Goal: Task Accomplishment & Management: Use online tool/utility

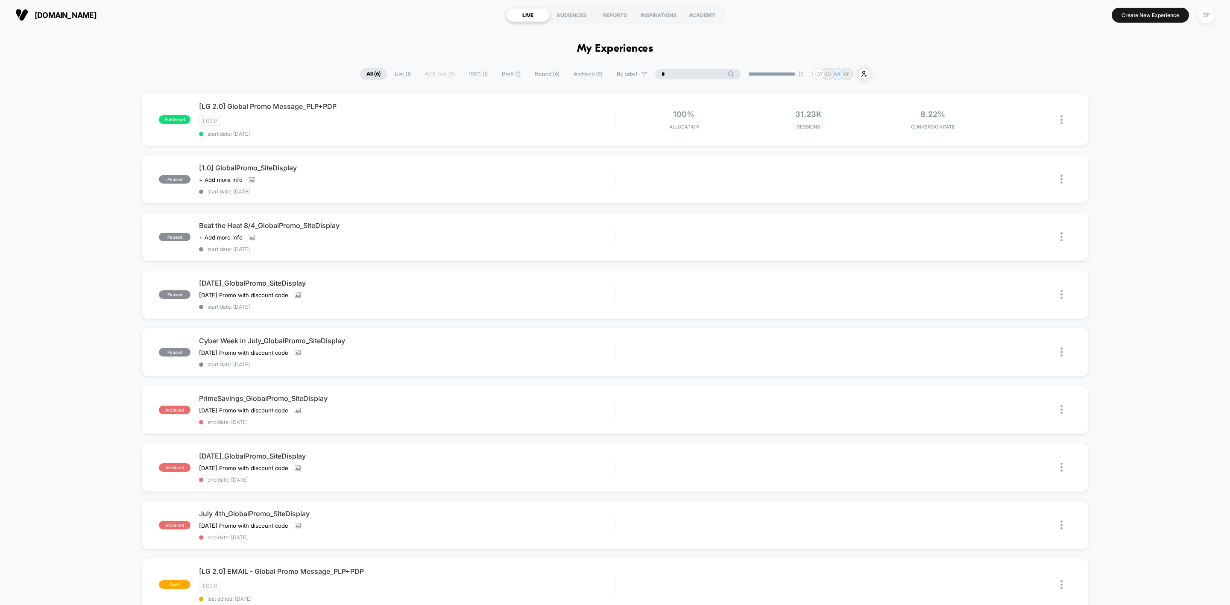
click at [686, 70] on input "*" at bounding box center [697, 74] width 85 height 10
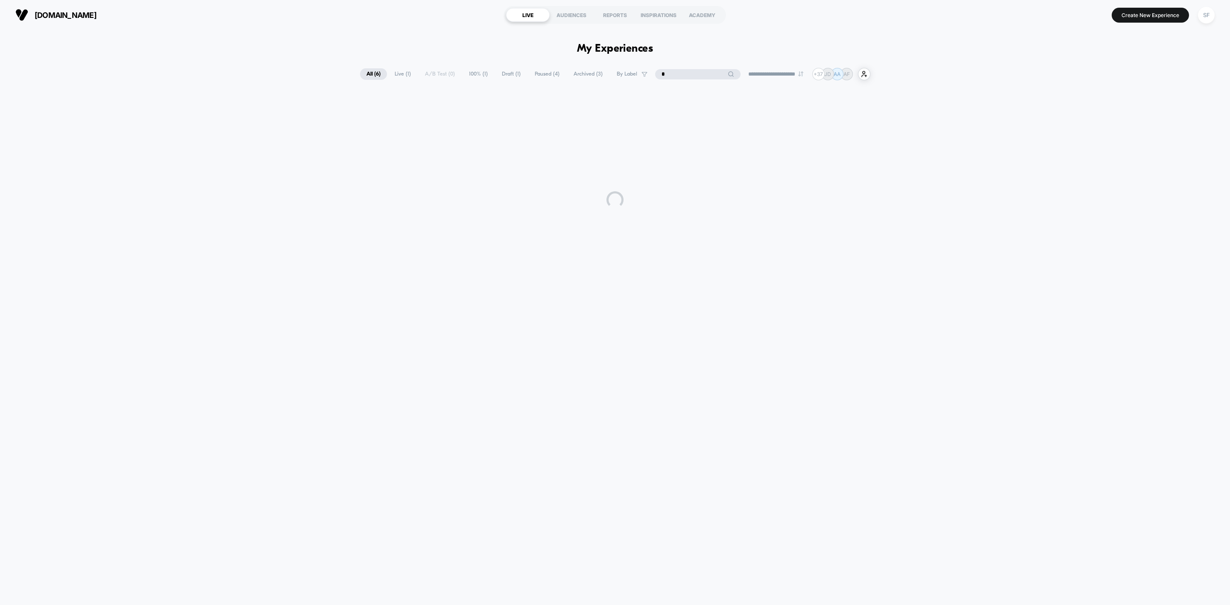
type input "*"
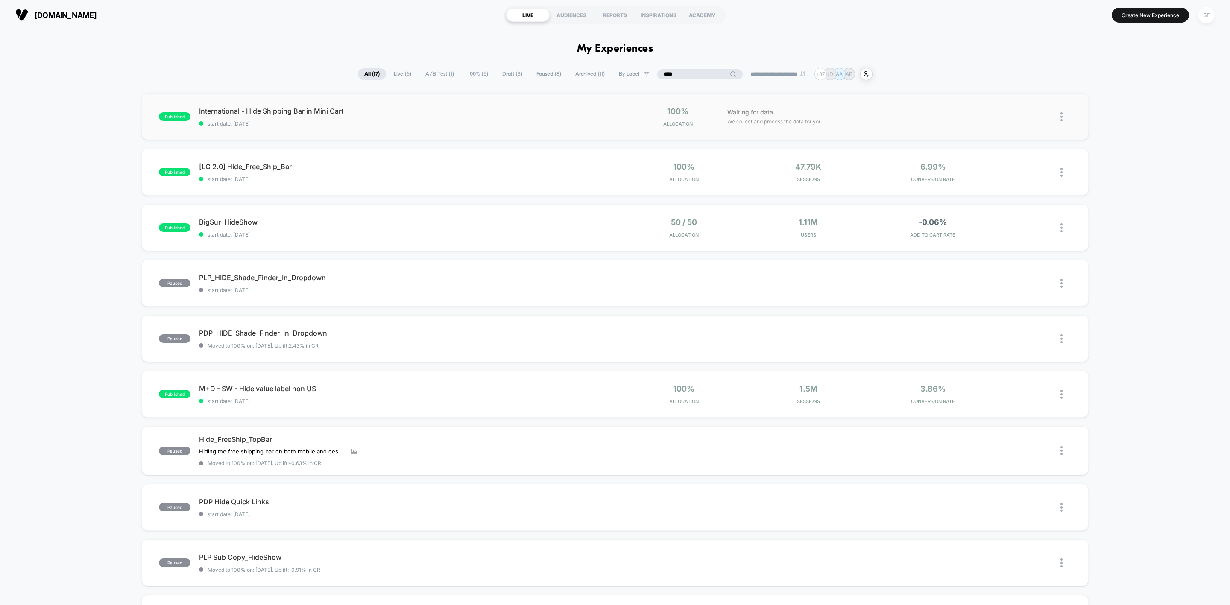
type input "****"
click at [388, 132] on div "published International - Hide Shipping Bar in Mini Cart start date: [DATE] 100…" at bounding box center [615, 116] width 948 height 47
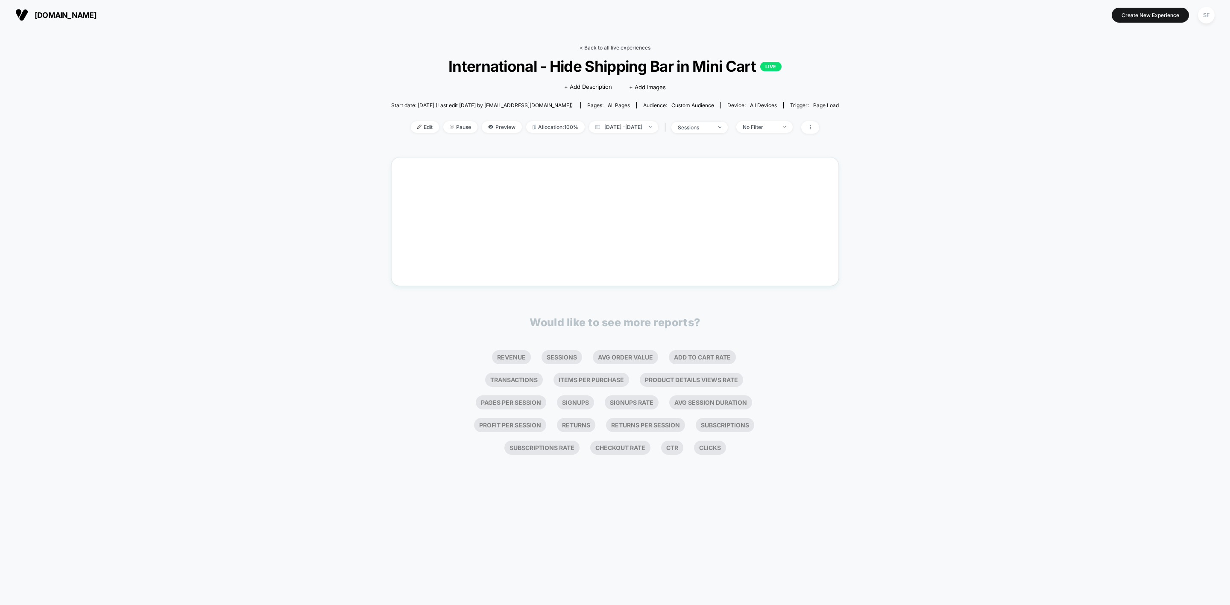
click at [604, 49] on link "< Back to all live experiences" at bounding box center [615, 47] width 71 height 6
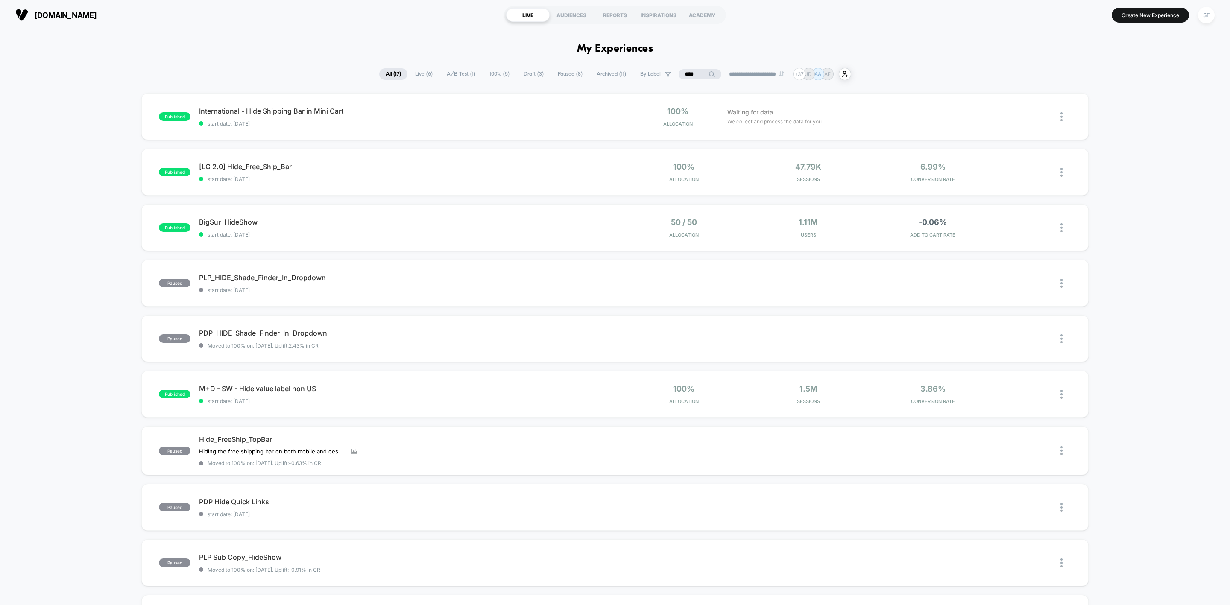
click at [691, 74] on input "****" at bounding box center [700, 74] width 43 height 10
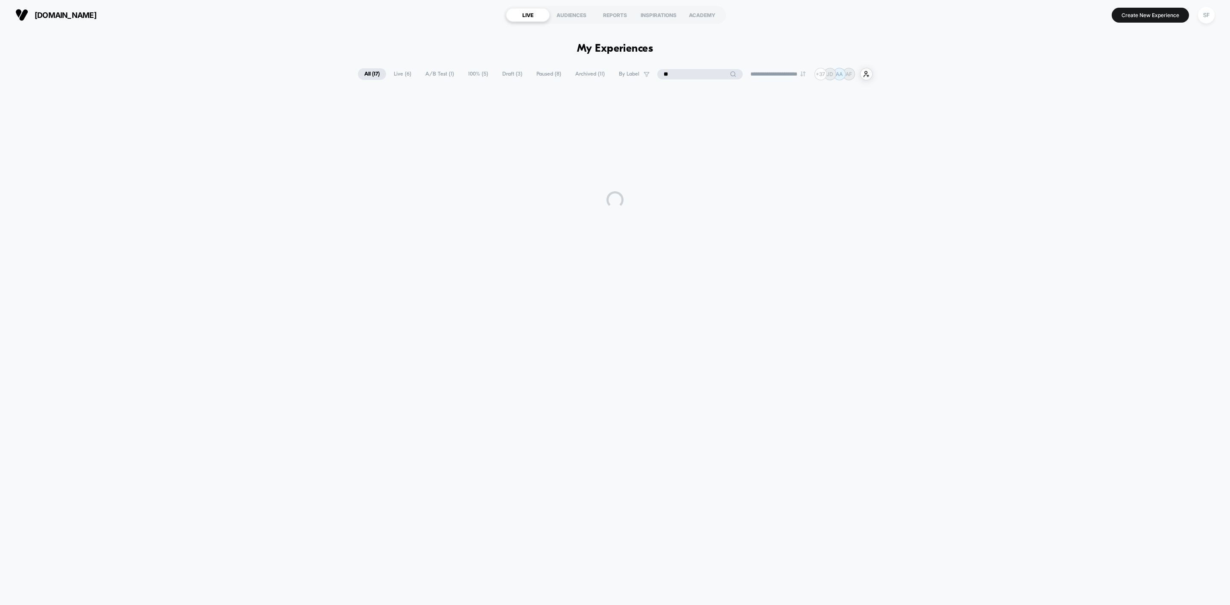
type input "*"
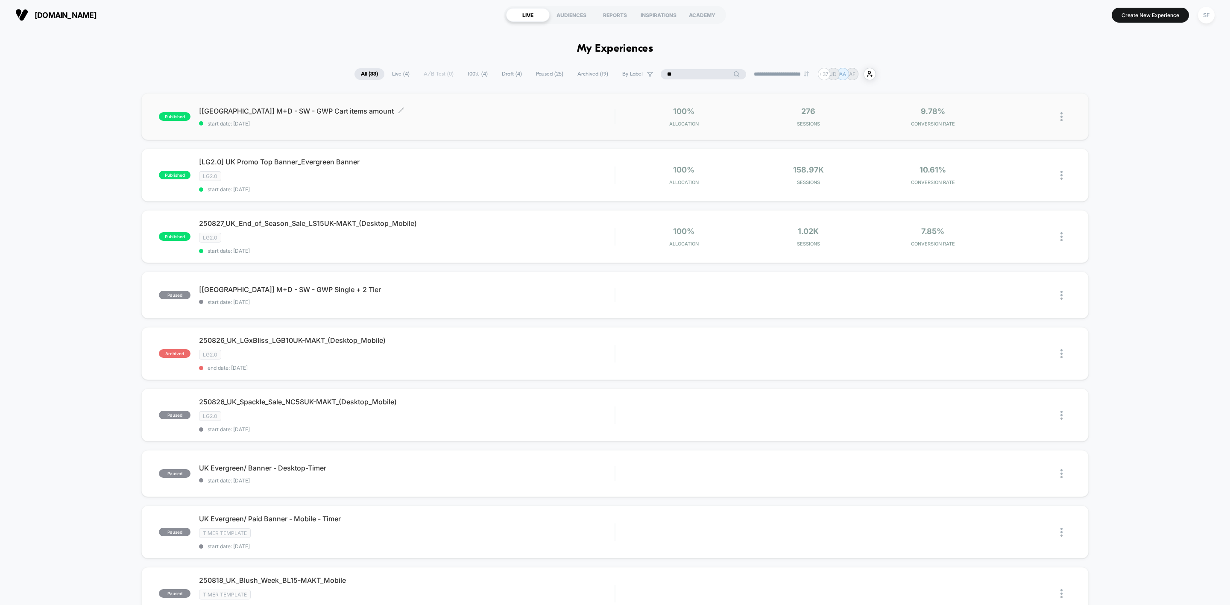
type input "**"
click at [449, 119] on div "[[GEOGRAPHIC_DATA]] M+D - SW - GWP Cart items amount Click to edit experience d…" at bounding box center [407, 117] width 416 height 20
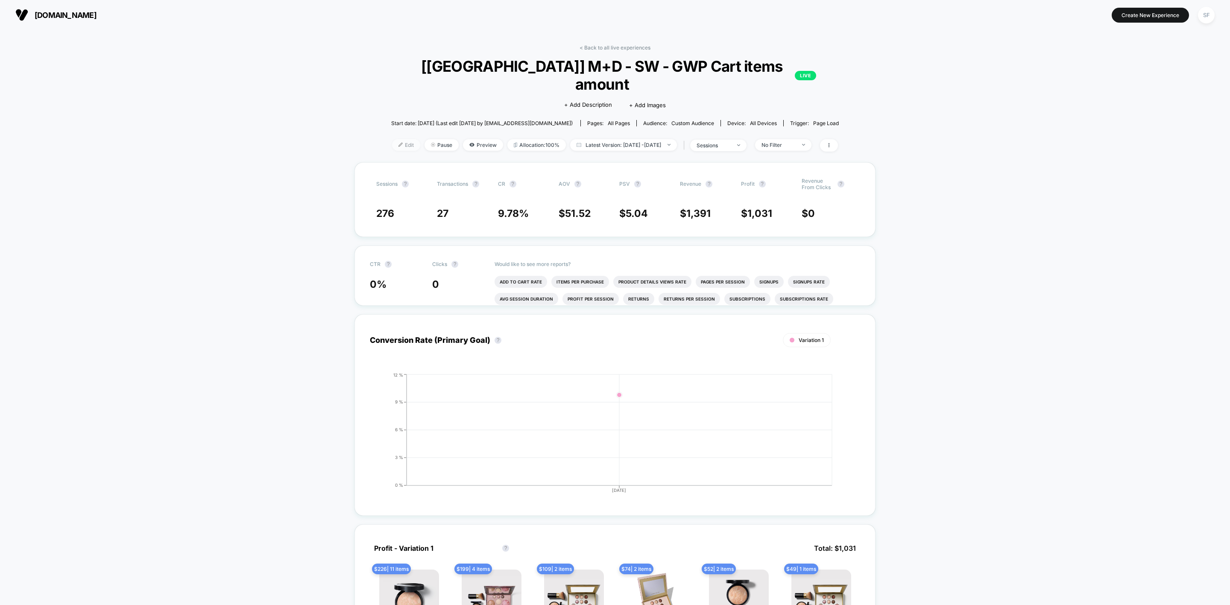
click at [395, 139] on span "Edit" at bounding box center [406, 145] width 28 height 12
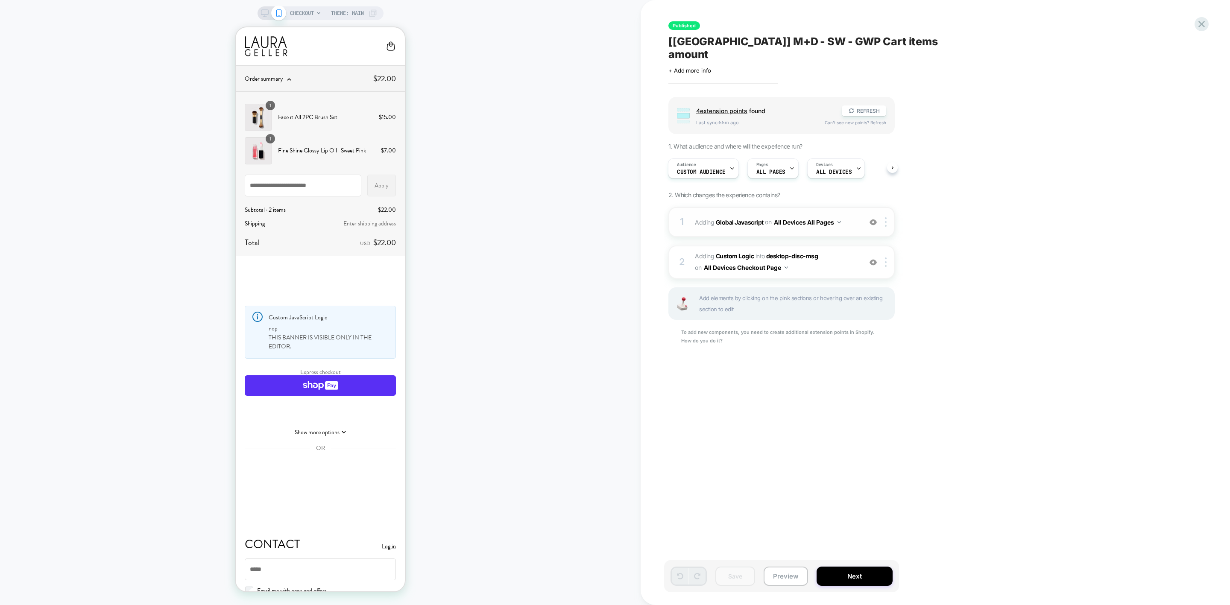
click at [822, 220] on div "1 Adding Global Javascript on All Devices All Pages Add Before Add After Target…" at bounding box center [782, 222] width 226 height 30
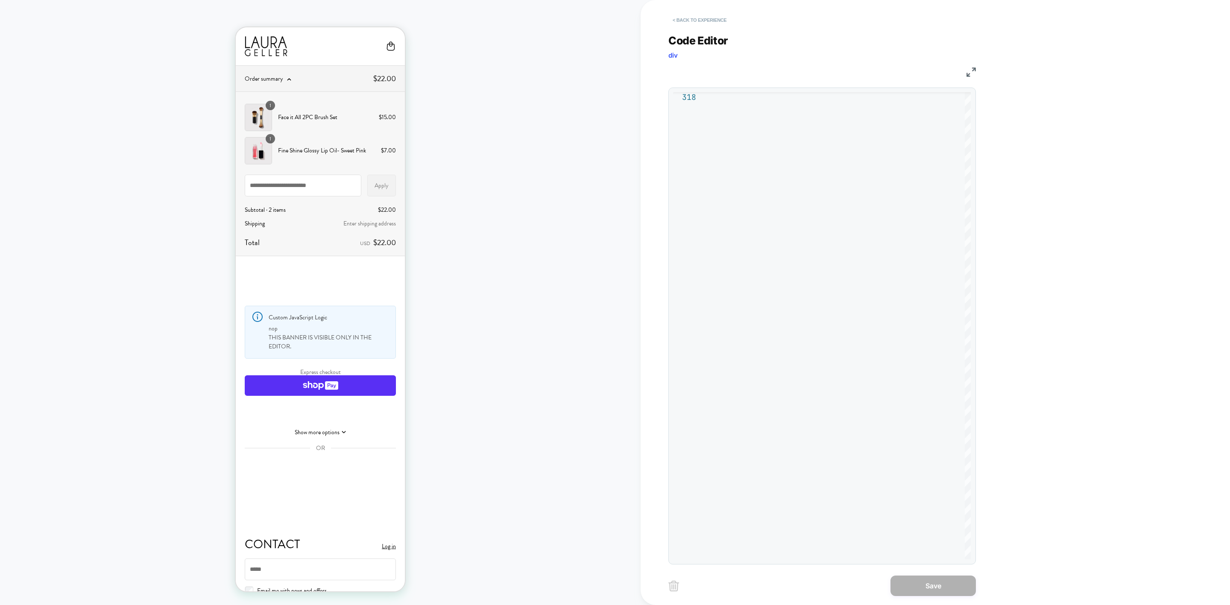
click at [711, 22] on button "< Back to experience" at bounding box center [700, 20] width 62 height 14
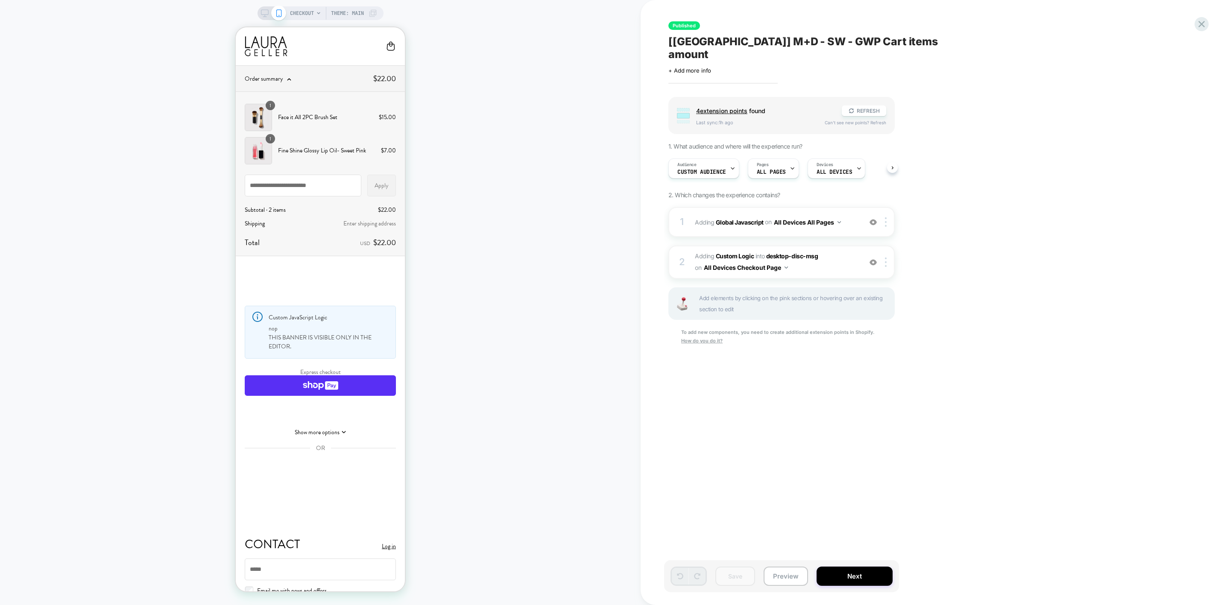
scroll to position [0, 0]
click at [844, 576] on button "Next" at bounding box center [855, 576] width 76 height 19
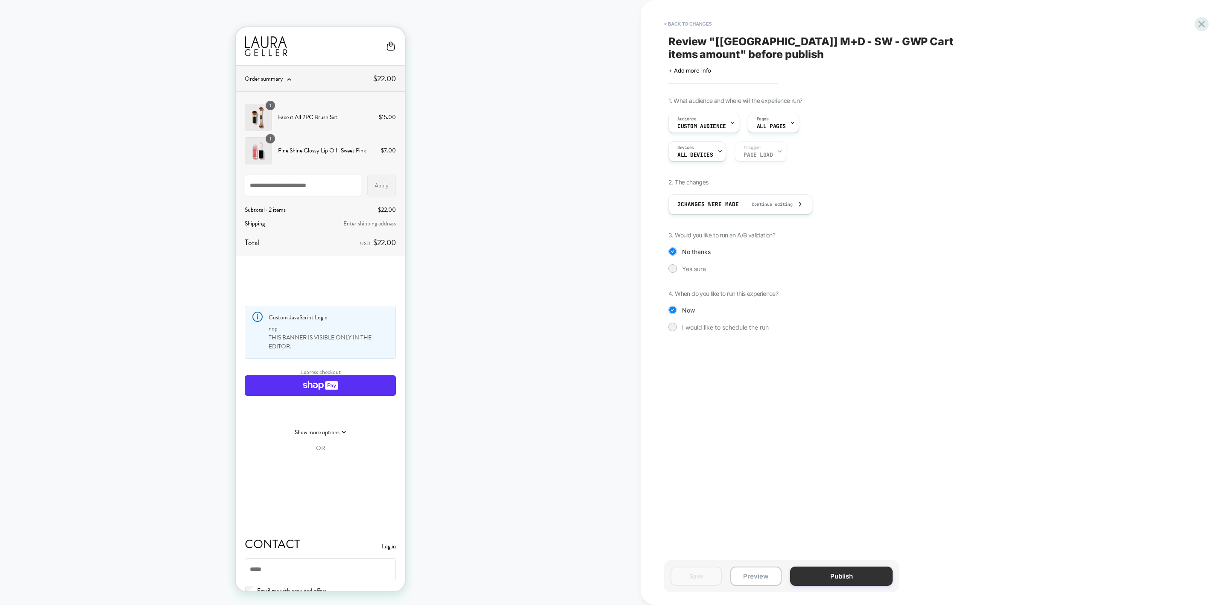
click at [841, 573] on button "Publish" at bounding box center [841, 576] width 103 height 19
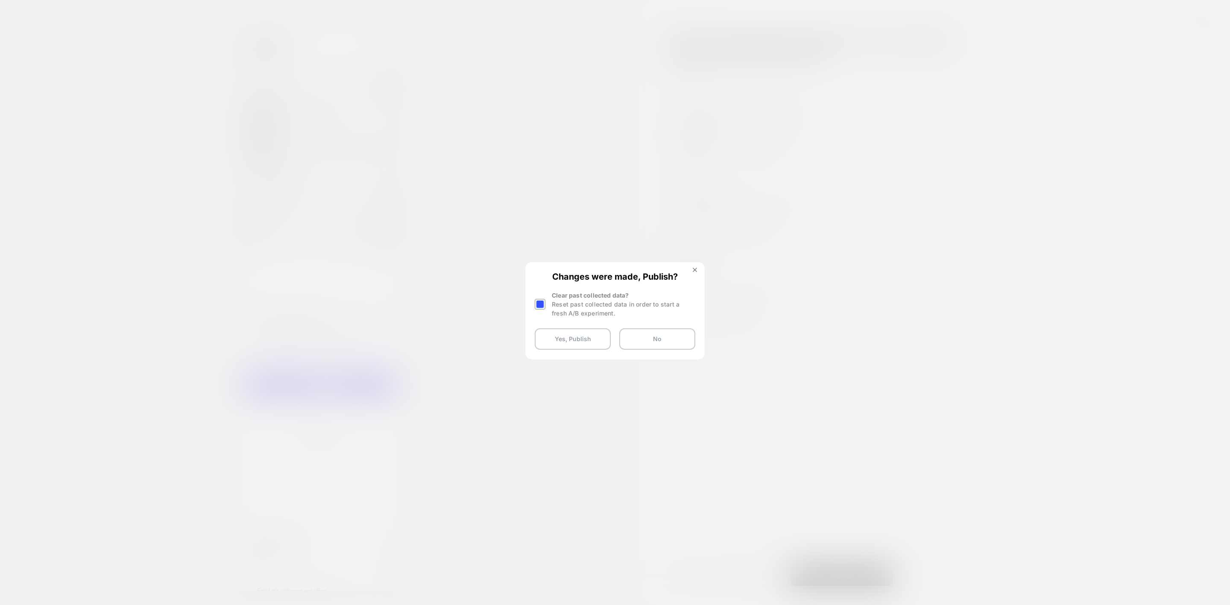
click at [538, 309] on div at bounding box center [540, 304] width 11 height 11
click at [560, 337] on button "Yes, Publish" at bounding box center [573, 339] width 76 height 21
